Goal: Information Seeking & Learning: Learn about a topic

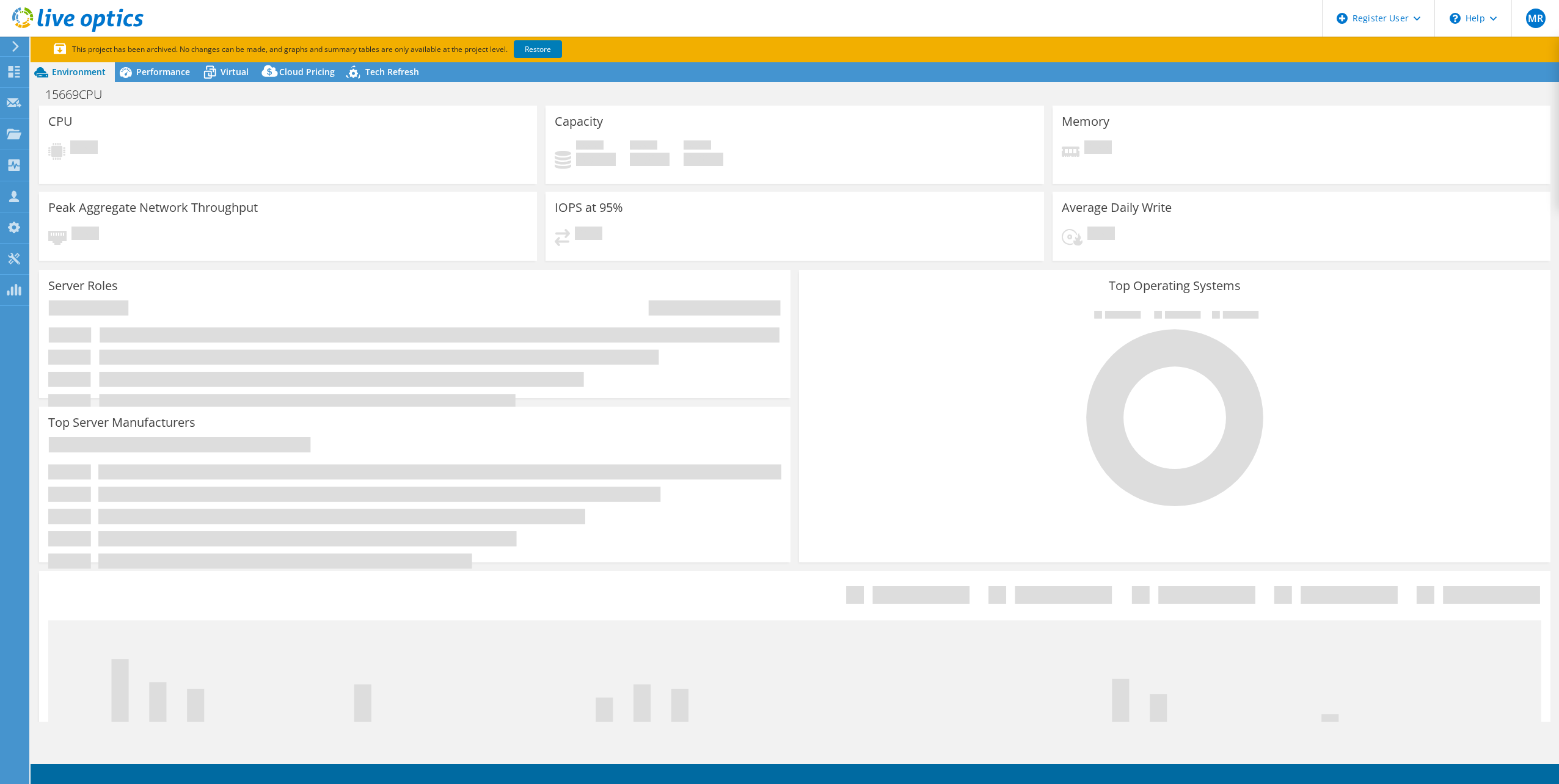
select select "USD"
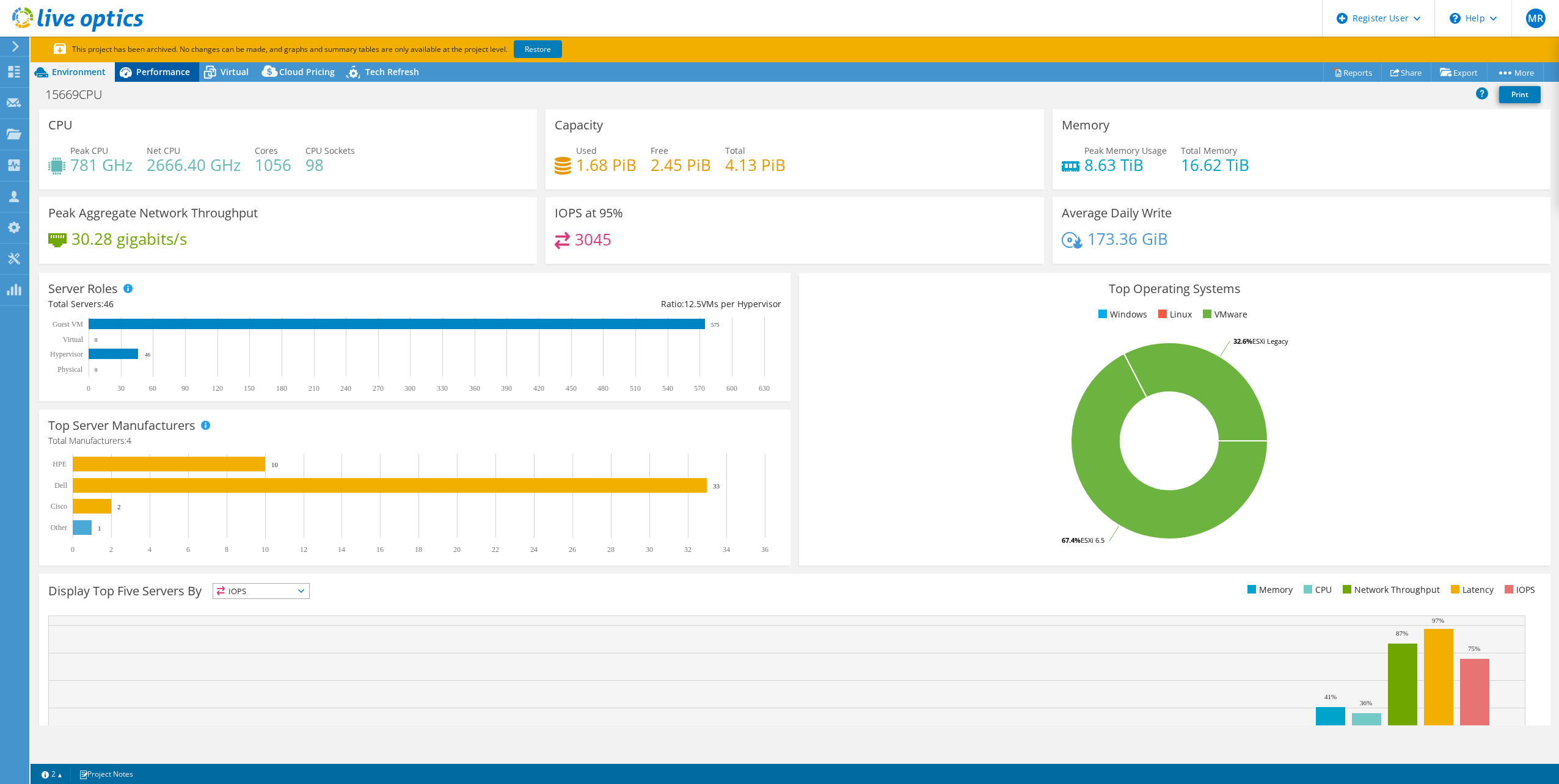
click at [168, 71] on span "Performance" at bounding box center [163, 71] width 54 height 12
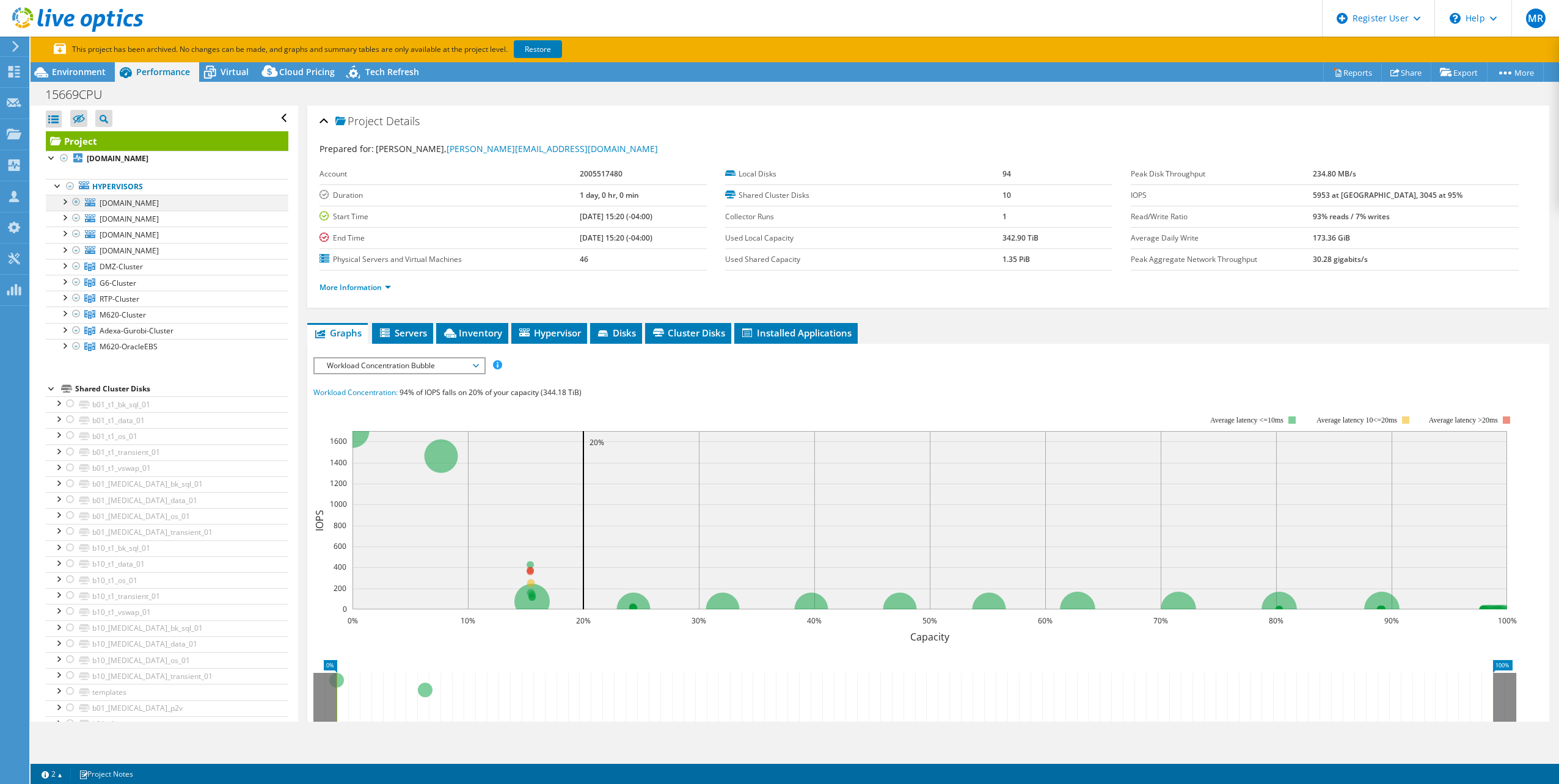
click at [62, 198] on div at bounding box center [64, 201] width 12 height 12
click at [65, 245] on div at bounding box center [64, 249] width 12 height 12
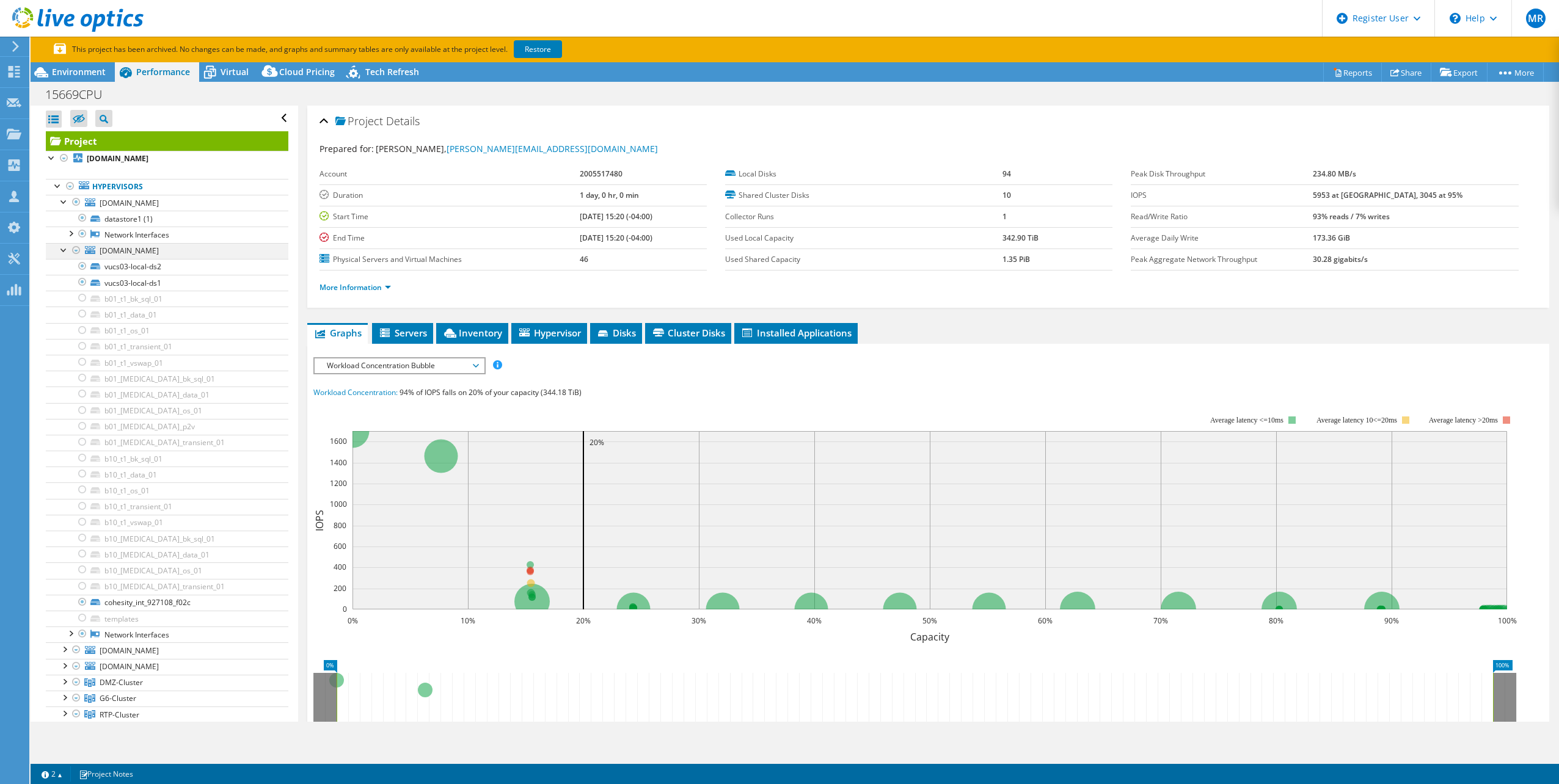
click at [65, 245] on div at bounding box center [64, 249] width 12 height 12
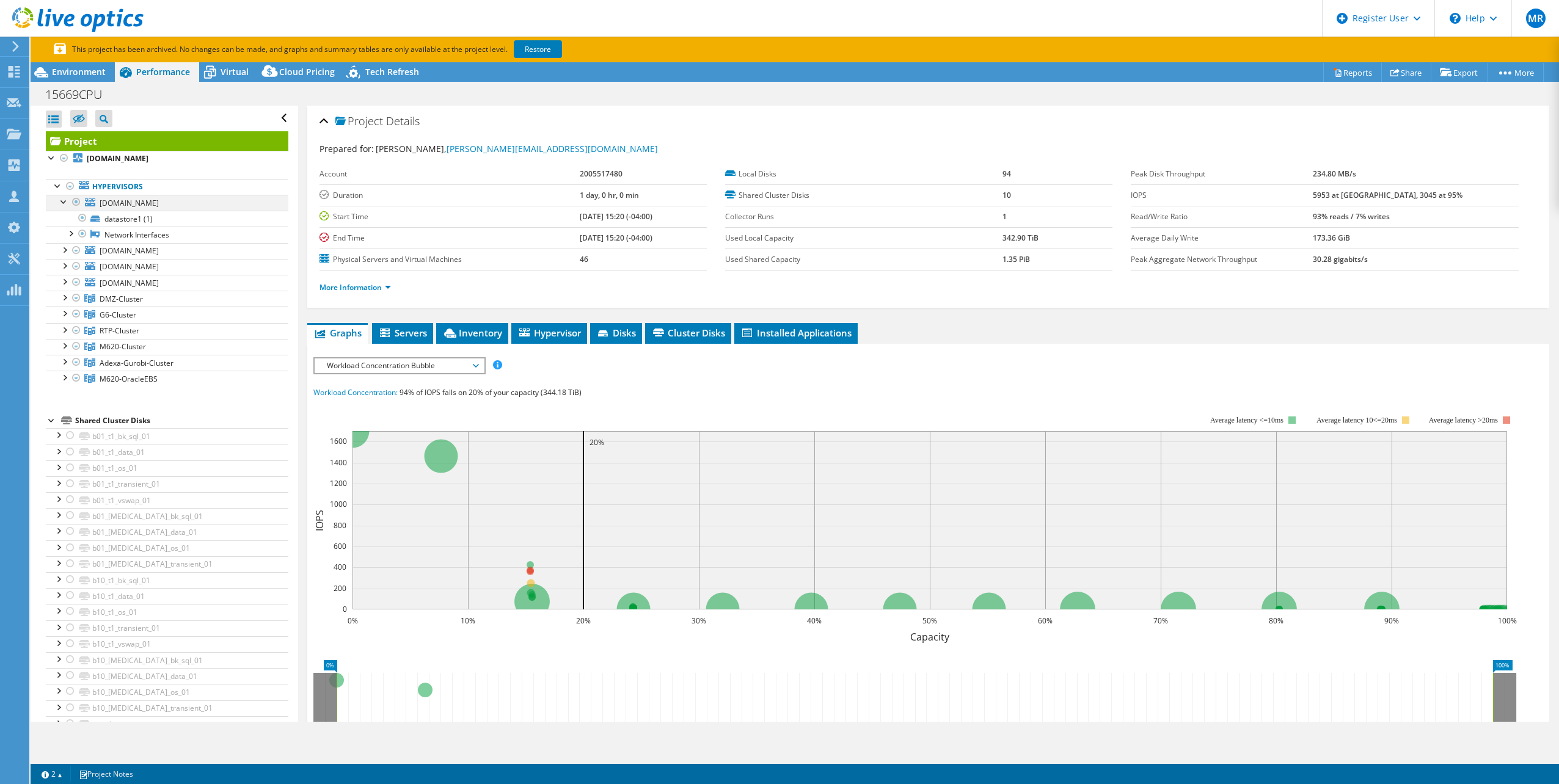
click at [62, 201] on div at bounding box center [64, 201] width 12 height 12
click at [64, 233] on div at bounding box center [64, 233] width 12 height 12
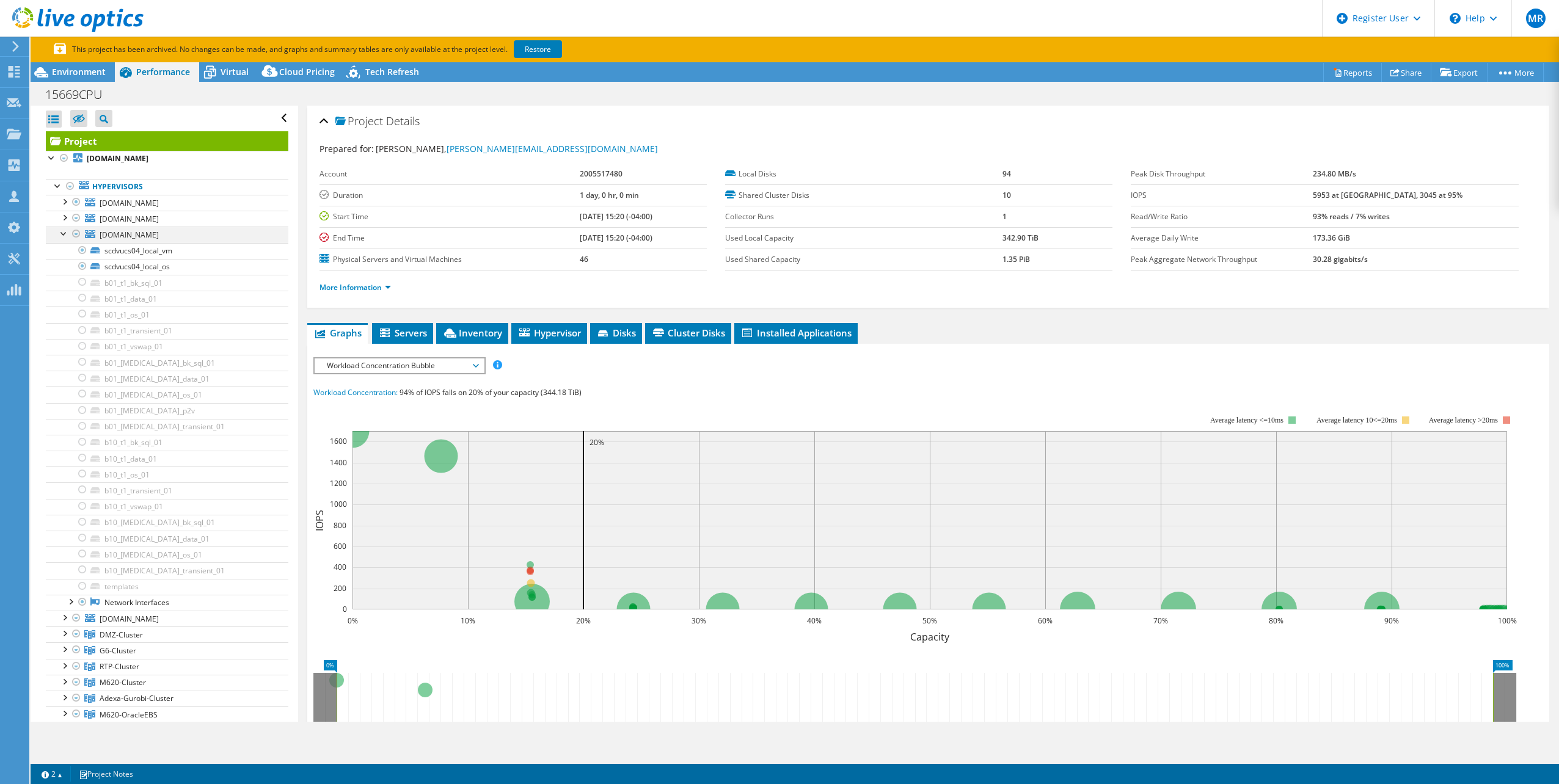
click at [64, 233] on div at bounding box center [64, 233] width 12 height 12
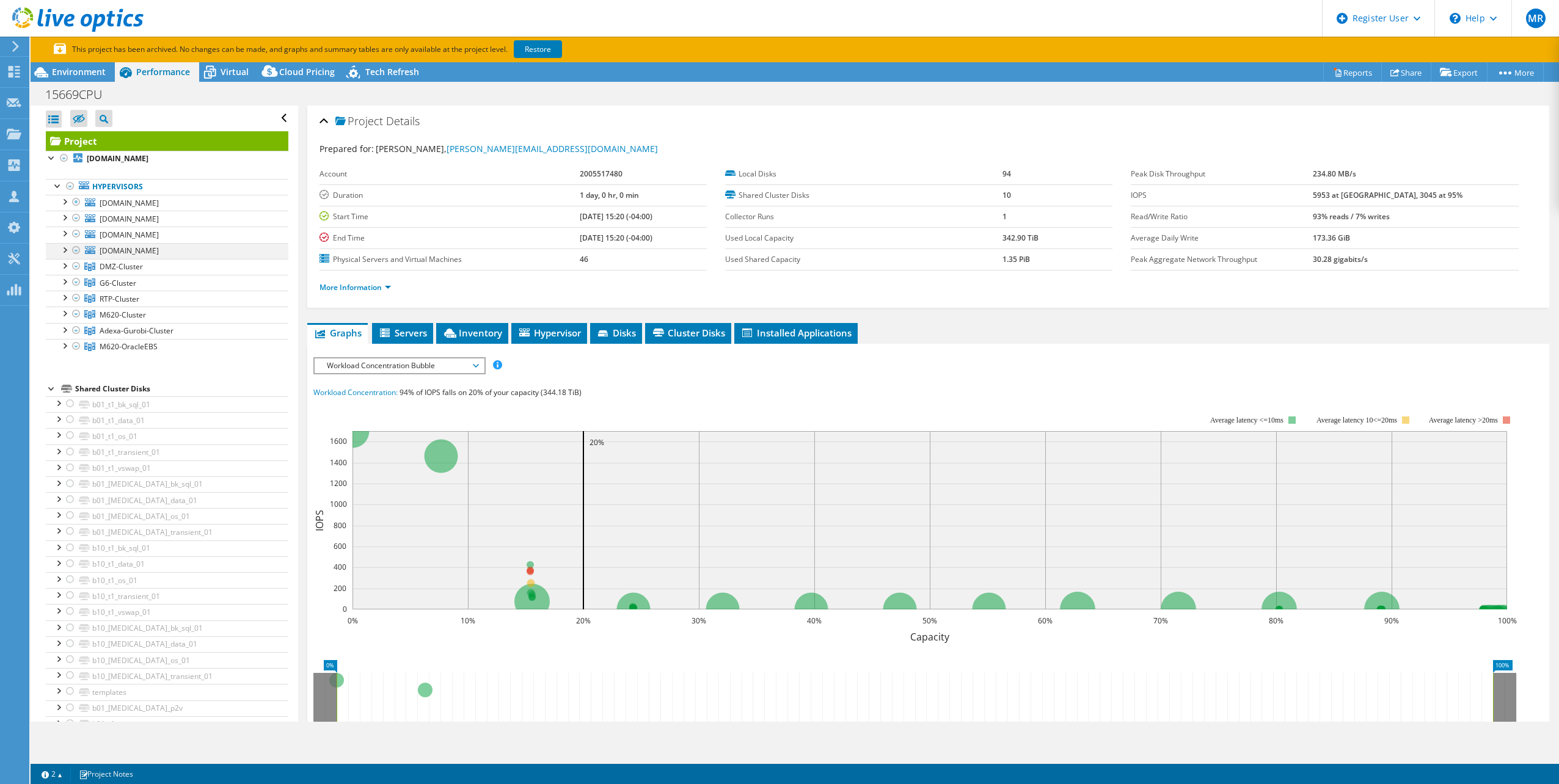
click at [65, 246] on div at bounding box center [64, 249] width 12 height 12
